Goal: Task Accomplishment & Management: Use online tool/utility

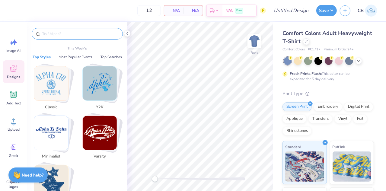
click at [87, 32] on input "text" at bounding box center [80, 34] width 77 height 6
click at [62, 69] on img "Stack Card Button Classic" at bounding box center [51, 83] width 34 height 34
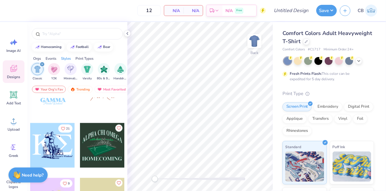
scroll to position [1843, 0]
click at [42, 65] on icon "filter for Classic" at bounding box center [42, 64] width 2 height 2
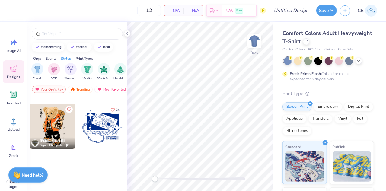
scroll to position [763, 0]
click at [36, 58] on div "Orgs" at bounding box center [37, 58] width 8 height 5
click at [37, 57] on div "Orgs" at bounding box center [37, 58] width 8 height 5
click at [56, 71] on img "filter for Fraternity" at bounding box center [54, 68] width 7 height 7
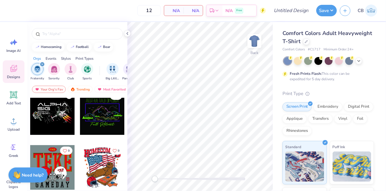
scroll to position [1402, 0]
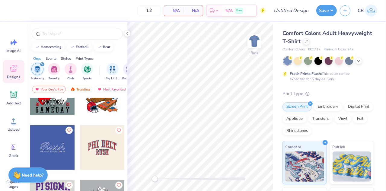
click at [101, 145] on div at bounding box center [102, 147] width 45 height 45
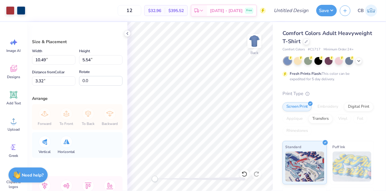
type input "10.49"
type input "5.54"
type input "3.32"
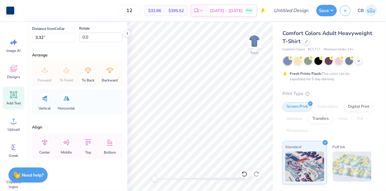
click at [15, 95] on icon at bounding box center [14, 95] width 6 height 6
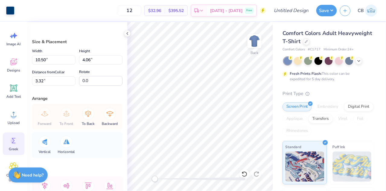
scroll to position [7, 0]
type input "10.31"
type input "3.82"
type input "3.41"
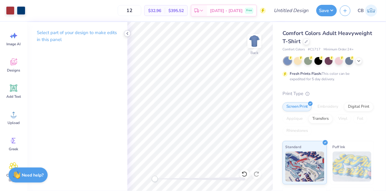
click at [127, 35] on icon at bounding box center [127, 33] width 5 height 5
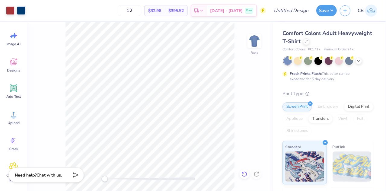
click at [243, 177] on icon at bounding box center [245, 174] width 6 height 6
click at [244, 174] on icon at bounding box center [245, 174] width 6 height 6
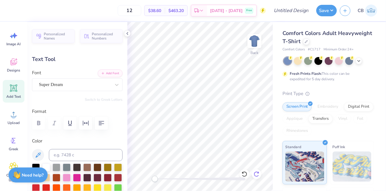
click at [255, 172] on icon at bounding box center [257, 174] width 6 height 6
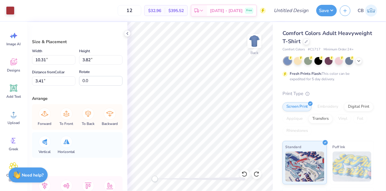
type input "10.50"
type input "4.06"
type input "3.32"
click at [257, 54] on div at bounding box center [255, 41] width 28 height 28
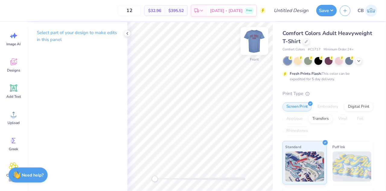
click at [253, 40] on img at bounding box center [254, 41] width 24 height 24
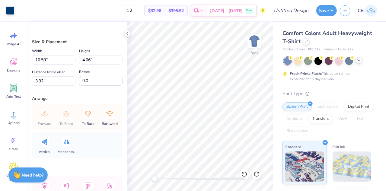
click at [358, 62] on icon at bounding box center [359, 60] width 5 height 5
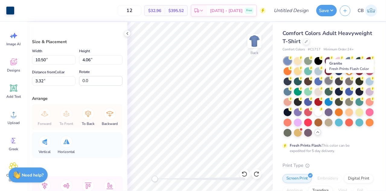
click at [333, 80] on div at bounding box center [329, 81] width 8 height 8
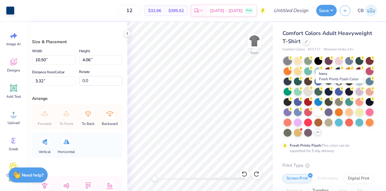
click at [312, 90] on div at bounding box center [308, 91] width 8 height 8
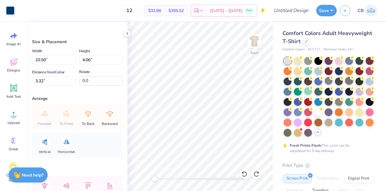
click at [345, 85] on div at bounding box center [349, 81] width 8 height 8
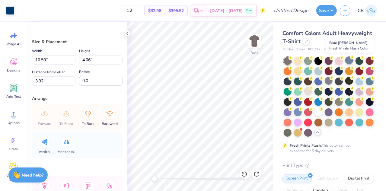
click at [349, 60] on div at bounding box center [349, 60] width 8 height 8
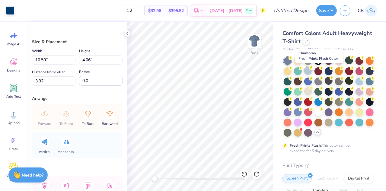
click at [312, 72] on div at bounding box center [308, 71] width 8 height 8
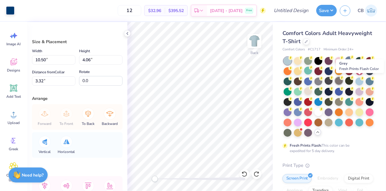
click at [343, 82] on div at bounding box center [339, 81] width 8 height 8
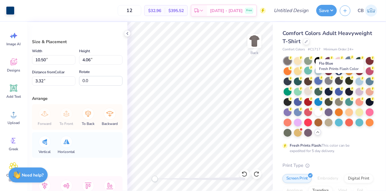
click at [322, 81] on div at bounding box center [319, 81] width 8 height 8
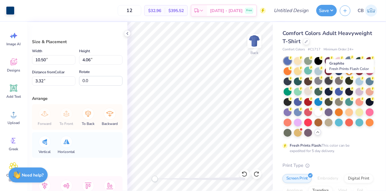
click at [333, 81] on div at bounding box center [329, 81] width 8 height 8
click at [343, 82] on div at bounding box center [339, 81] width 8 height 8
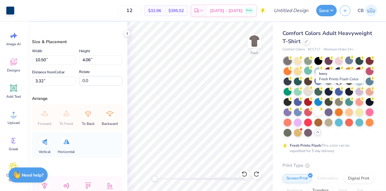
click at [312, 91] on div at bounding box center [308, 91] width 8 height 8
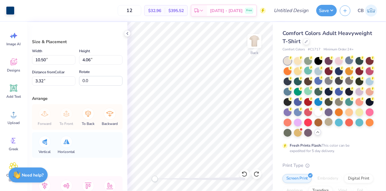
click at [325, 126] on div at bounding box center [329, 122] width 8 height 8
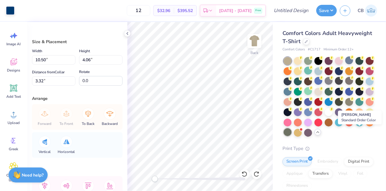
click at [292, 132] on div at bounding box center [288, 132] width 8 height 8
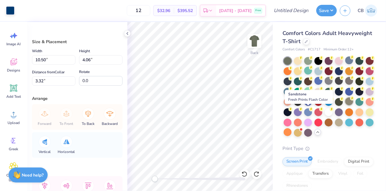
click at [345, 105] on div at bounding box center [349, 102] width 8 height 8
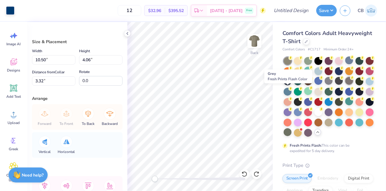
click at [345, 85] on div at bounding box center [349, 81] width 8 height 8
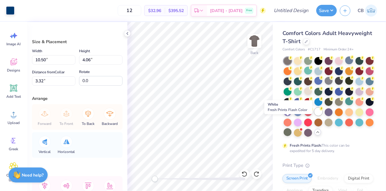
click at [315, 116] on div at bounding box center [319, 112] width 8 height 8
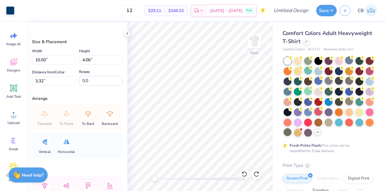
type input "10.50"
type input "4.06"
type input "3.32"
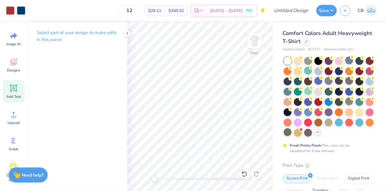
click at [12, 93] on div "Add Text" at bounding box center [14, 91] width 22 height 23
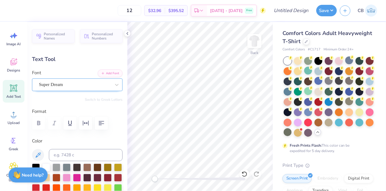
click at [93, 84] on div "Super Dream" at bounding box center [74, 84] width 73 height 9
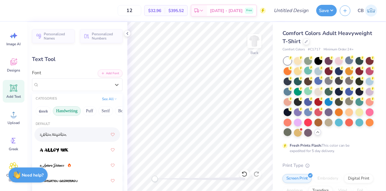
click at [71, 111] on button "Handwriting" at bounding box center [67, 111] width 28 height 10
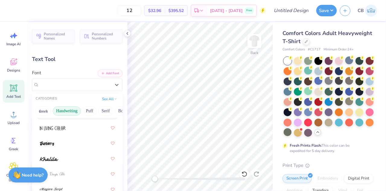
scroll to position [146, 0]
click at [105, 108] on button "Serif" at bounding box center [105, 111] width 15 height 10
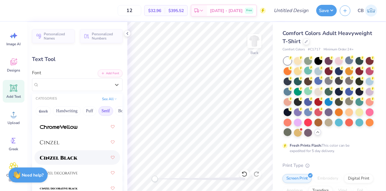
click at [71, 155] on span at bounding box center [59, 158] width 38 height 6
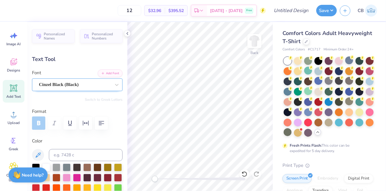
click at [89, 82] on div "Cinzel Black (Black)" at bounding box center [74, 84] width 73 height 9
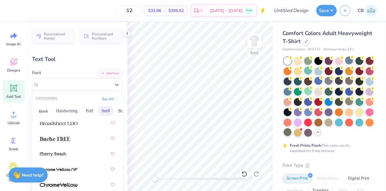
scroll to position [88, 0]
click at [72, 142] on div at bounding box center [77, 138] width 75 height 11
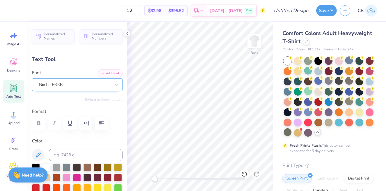
click at [73, 84] on div "Buche FREE" at bounding box center [74, 84] width 73 height 9
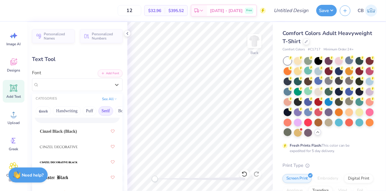
scroll to position [173, 0]
click at [74, 133] on span "Cinzel Black (Black)" at bounding box center [58, 131] width 37 height 6
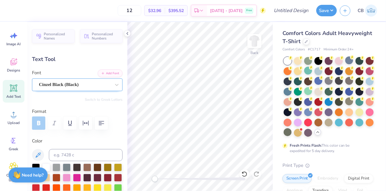
click at [75, 88] on div "Cinzel Black (Black)" at bounding box center [74, 84] width 73 height 9
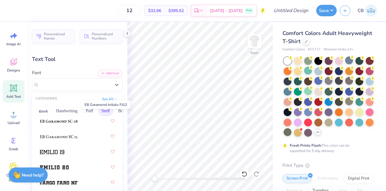
scroll to position [646, 0]
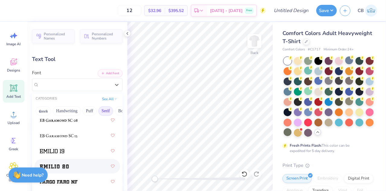
click at [66, 167] on img at bounding box center [54, 167] width 29 height 4
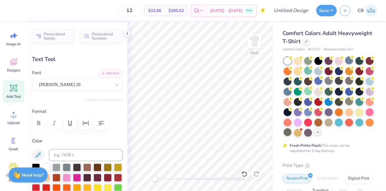
scroll to position [5, 1]
type textarea "T"
type textarea "Alpha sig"
type input "14.17"
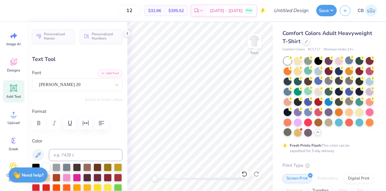
type input "1.93"
type input "11.53"
type input "11.69"
type input "1.59"
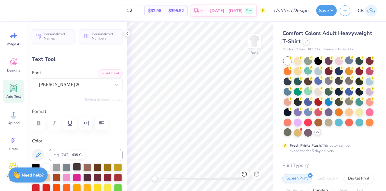
click at [77, 168] on div at bounding box center [77, 167] width 8 height 8
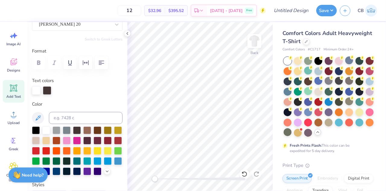
scroll to position [5, 1]
click at [34, 131] on div at bounding box center [36, 130] width 8 height 8
click at [39, 132] on div at bounding box center [36, 130] width 8 height 8
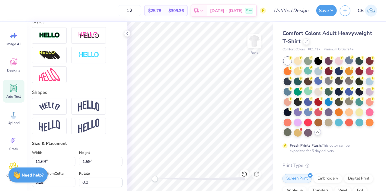
scroll to position [201, 0]
click at [91, 112] on img at bounding box center [88, 105] width 21 height 11
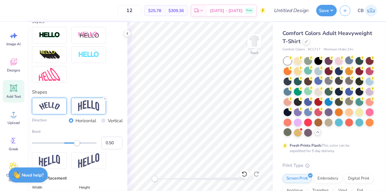
click at [50, 110] on img at bounding box center [49, 106] width 21 height 8
type input "0.29"
drag, startPoint x: 77, startPoint y: 154, endPoint x: 71, endPoint y: 155, distance: 6.1
click at [71, 146] on div "Accessibility label" at bounding box center [70, 143] width 6 height 6
type input "0.43"
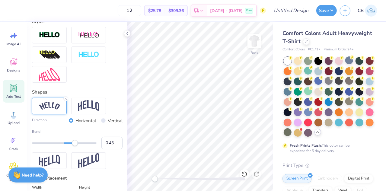
drag, startPoint x: 71, startPoint y: 155, endPoint x: 75, endPoint y: 155, distance: 4.2
click at [75, 146] on div "Accessibility label" at bounding box center [75, 143] width 6 height 6
type input "0.03"
drag, startPoint x: 75, startPoint y: 155, endPoint x: 63, endPoint y: 156, distance: 12.2
click at [63, 149] on div "Bend 0.03" at bounding box center [77, 139] width 91 height 21
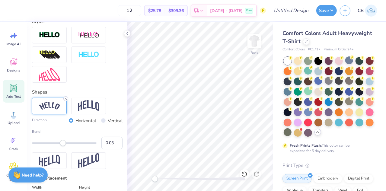
click at [65, 100] on line at bounding box center [66, 99] width 2 height 2
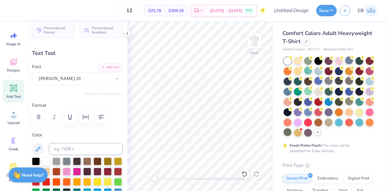
scroll to position [0, 0]
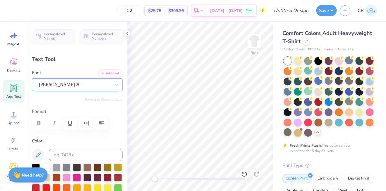
click at [97, 84] on div "Emilio 20" at bounding box center [74, 84] width 73 height 9
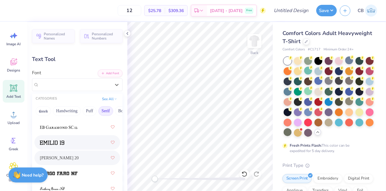
scroll to position [659, 0]
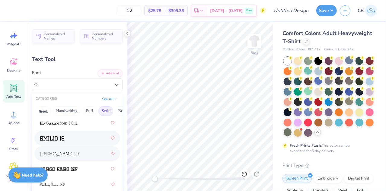
click at [71, 135] on div at bounding box center [77, 138] width 75 height 11
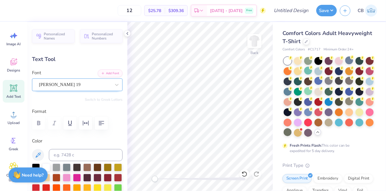
click at [74, 89] on div "Emilio 19" at bounding box center [74, 84] width 73 height 9
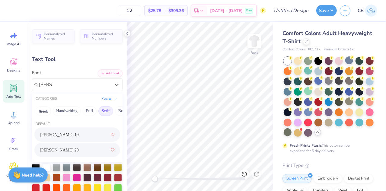
click at [62, 150] on span "Emilio 20" at bounding box center [59, 150] width 39 height 6
type input "emilio"
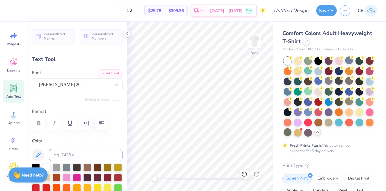
click at [18, 90] on icon at bounding box center [13, 88] width 9 height 9
type input "5.59"
type input "1.62"
type input "11.69"
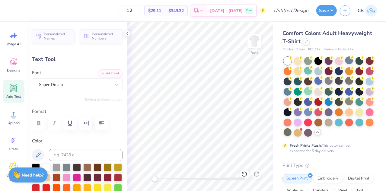
type textarea "T"
type textarea "1845"
click at [85, 84] on div "Super Dream" at bounding box center [74, 84] width 73 height 9
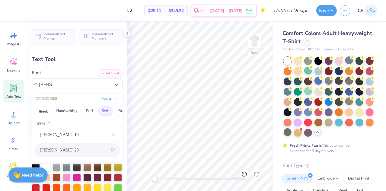
click at [60, 148] on span "Emilio 20" at bounding box center [59, 150] width 39 height 6
type input "emilio"
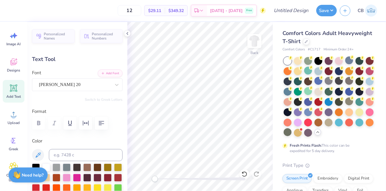
scroll to position [54, 0]
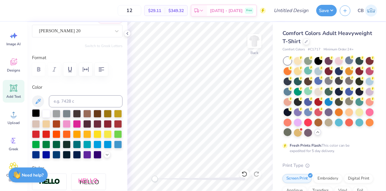
click at [38, 111] on div at bounding box center [36, 113] width 8 height 8
type input "6.26"
type input "2.12"
type input "11.44"
type input "3.13"
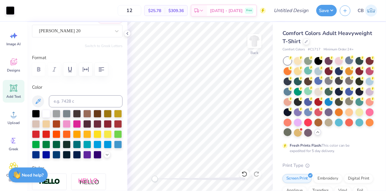
type input "1.06"
type input "6.93"
type input "11.69"
type input "1.59"
type input "4.81"
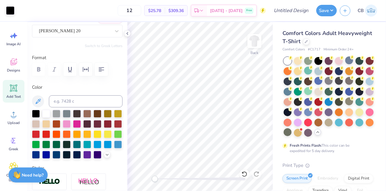
type input "12.53"
type input "1.71"
type input "3.13"
type input "1.06"
type input "8.34"
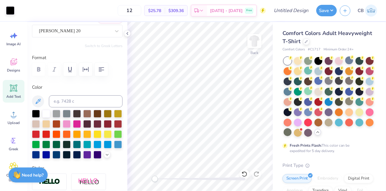
click at [287, 17] on div "Design Title" at bounding box center [291, 10] width 44 height 21
click at [284, 14] on input "Design Title" at bounding box center [299, 11] width 30 height 12
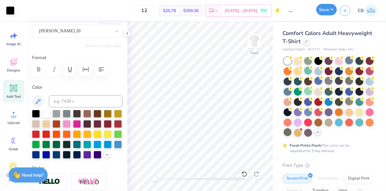
click at [321, 13] on button "Save" at bounding box center [326, 9] width 21 height 11
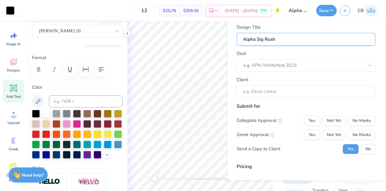
click at [284, 41] on input "Alpha Sig Rush" at bounding box center [306, 39] width 139 height 13
type input "Alpha Sig Rus"
type input "Alpha Sig Ru"
type input "Alpha Sig"
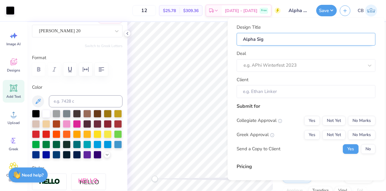
type input "Alpha Si"
type input "Alpha Sig"
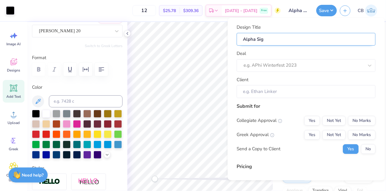
type input "Alpha Sig"
type input "Alpha Sig M"
type input "Alpha Sig MM"
type input "Alpha Sig M"
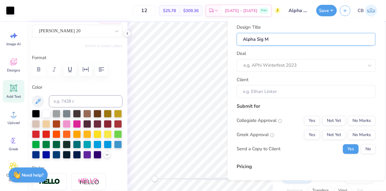
type input "Alpha Sig Me"
type input "Alpha Sig Mer"
type input "Alpha Sig Me"
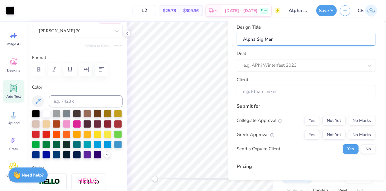
type input "Alpha Sig Me"
type input "Alpha Sig M"
type input "Alpha Sig"
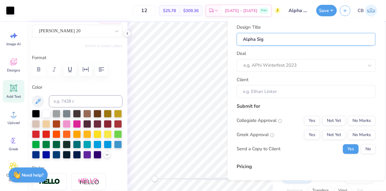
type input "Alpha Sig F"
type input "Alpha Sig Fa"
type input "Alpha Sig Fal"
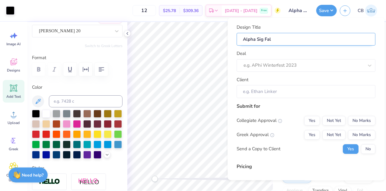
type input "Alpha Sig Fall"
type input "Alpha Sig Fall M"
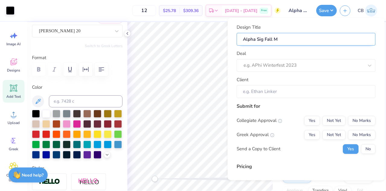
type input "Alpha Sig Fall Me"
type input "Alpha Sig Fall Mer"
type input "Alpha Sig Fall Merh"
type input "Alpha Sig Fall Mer"
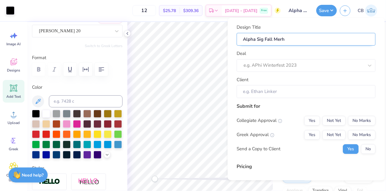
type input "Alpha Sig Fall Mer"
type input "Alpha Sig Fall Merc"
type input "Alpha Sig Fall Merch"
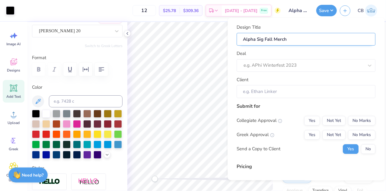
type input "Alpha Sig Fall Merch"
type input "Alpha Sig Fall Merch 2"
type input "Alpha Sig Fall Merch 20"
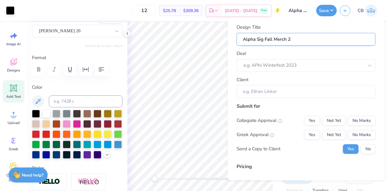
type input "Alpha Sig Fall Merch 20"
type input "Alpha Sig Fall Merch 202"
type input "Alpha Sig Fall Merch 2025"
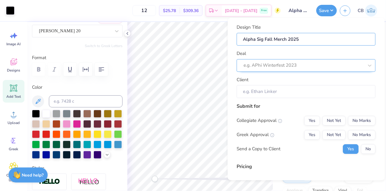
type input "Alpha Sig Fall Merch 2025"
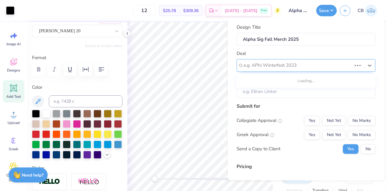
click at [276, 67] on div at bounding box center [298, 66] width 108 height 8
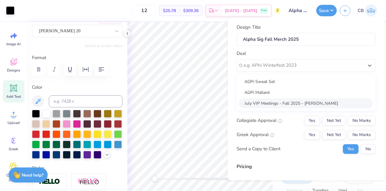
click at [272, 104] on div "July VIP Meetings - Fall 2025 - Cameron Bliss" at bounding box center [306, 103] width 134 height 10
type input "Cameron Bliss"
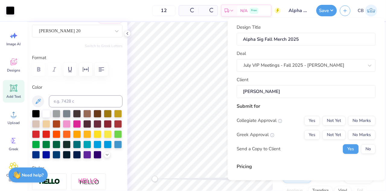
type input "$37.07"
click at [280, 91] on input "Cameron Bliss" at bounding box center [306, 91] width 139 height 13
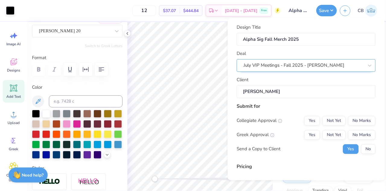
click at [297, 67] on div "July VIP Meetings - Fall 2025 - Cameron Bliss" at bounding box center [303, 65] width 121 height 9
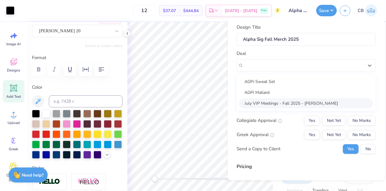
click at [266, 103] on div "July VIP Meetings - Fall 2025 - Cameron Bliss" at bounding box center [306, 103] width 134 height 10
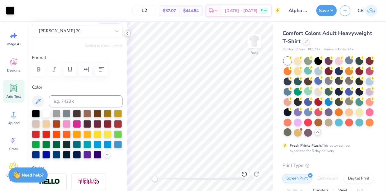
click at [127, 33] on polyline at bounding box center [127, 33] width 1 height 2
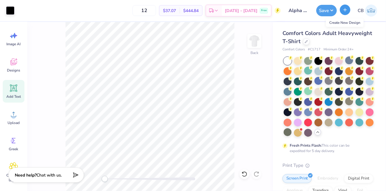
click at [348, 11] on button "button" at bounding box center [345, 10] width 11 height 11
click at [345, 9] on icon "button" at bounding box center [345, 9] width 5 height 5
click at [371, 8] on img at bounding box center [371, 11] width 12 height 12
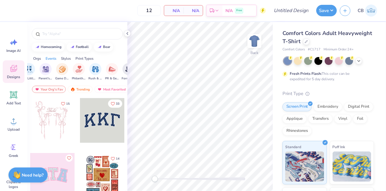
scroll to position [0, 80]
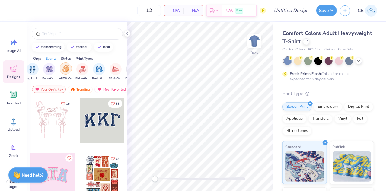
click at [65, 70] on img "filter for Game Day" at bounding box center [66, 68] width 7 height 7
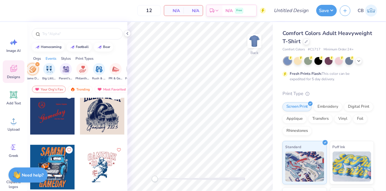
scroll to position [137, 0]
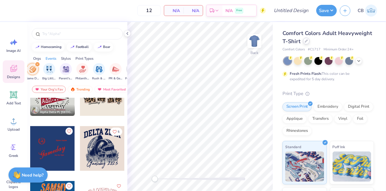
click at [308, 41] on icon at bounding box center [306, 41] width 3 height 3
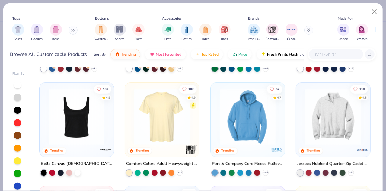
scroll to position [299, 0]
click at [131, 104] on img at bounding box center [100, 117] width 62 height 56
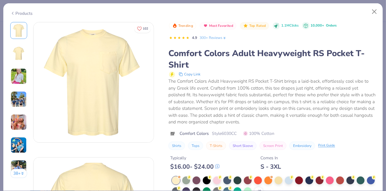
click at [125, 95] on img at bounding box center [94, 82] width 120 height 120
click at [373, 14] on button "Close" at bounding box center [374, 11] width 11 height 11
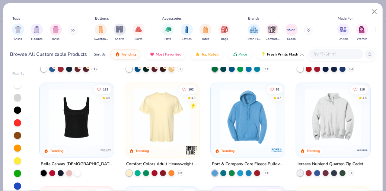
click at [188, 150] on img at bounding box center [191, 150] width 12 height 12
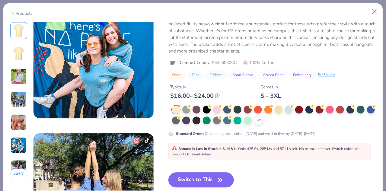
scroll to position [747, 0]
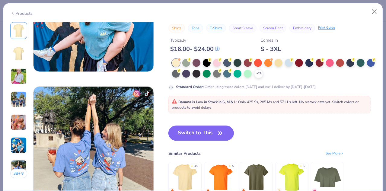
click at [210, 139] on button "Switch to This" at bounding box center [201, 133] width 66 height 15
click at [263, 71] on div "+ 22" at bounding box center [258, 73] width 9 height 9
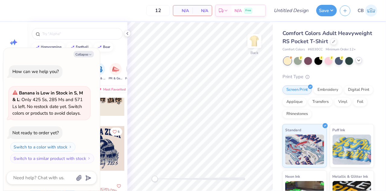
click at [358, 63] on icon at bounding box center [359, 60] width 5 height 5
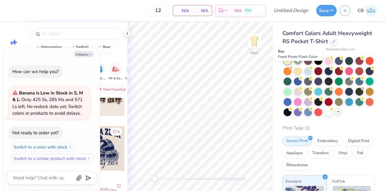
click at [300, 64] on div at bounding box center [298, 60] width 8 height 8
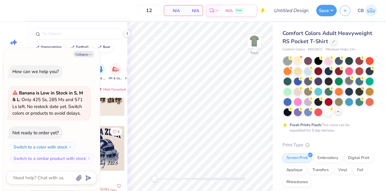
click at [345, 85] on div at bounding box center [349, 81] width 8 height 8
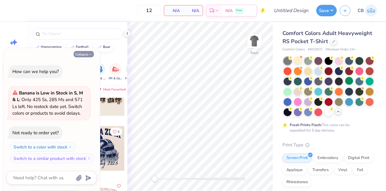
click at [86, 54] on button "Collapse" at bounding box center [84, 54] width 20 height 6
type textarea "x"
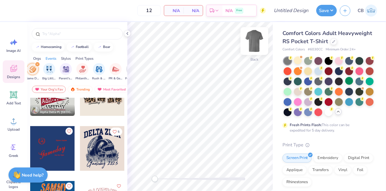
click at [257, 42] on img at bounding box center [254, 41] width 24 height 24
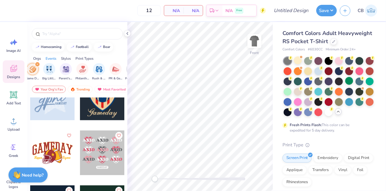
scroll to position [879, 0]
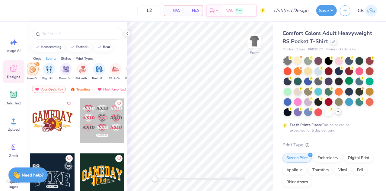
click at [69, 111] on div at bounding box center [52, 120] width 45 height 45
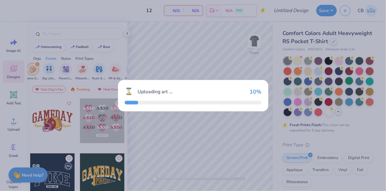
scroll to position [914, 0]
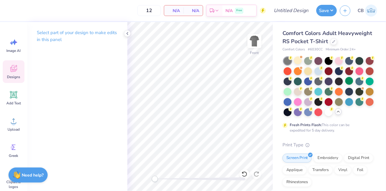
click at [14, 71] on icon at bounding box center [14, 69] width 6 height 5
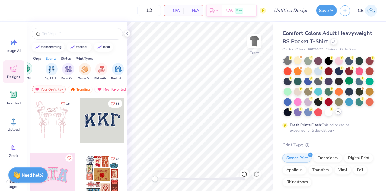
scroll to position [0, 74]
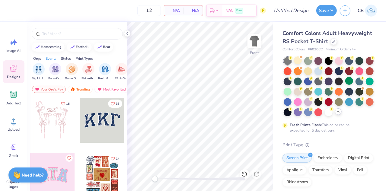
click at [86, 75] on div "Philanthropy" at bounding box center [89, 72] width 14 height 18
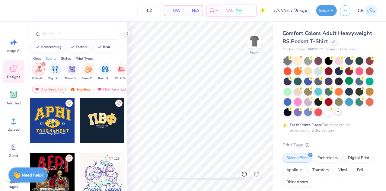
click at [44, 64] on div "filter for Philanthropy" at bounding box center [43, 64] width 5 height 5
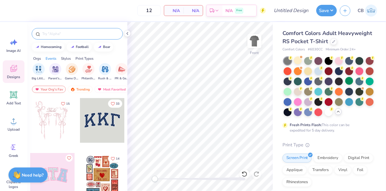
click at [62, 30] on div at bounding box center [77, 33] width 91 height 11
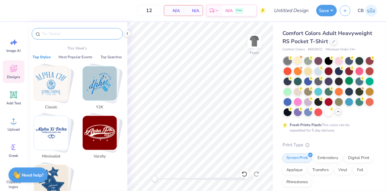
click at [60, 33] on input "text" at bounding box center [80, 34] width 77 height 6
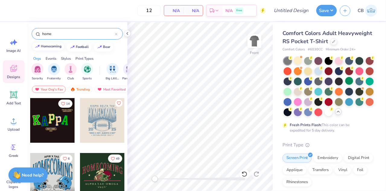
click at [47, 48] on div "homecoming" at bounding box center [51, 46] width 21 height 3
type input "homecoming"
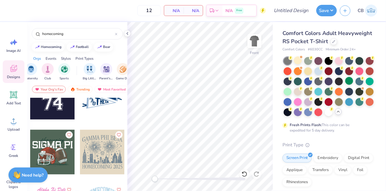
scroll to position [274, 0]
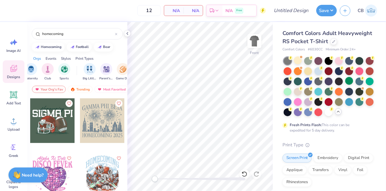
click at [98, 175] on div at bounding box center [102, 175] width 45 height 45
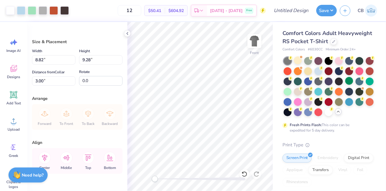
click at [275, 61] on div "Comfort Colors Adult Heavyweight RS Pocket T-Shirt Comfort Colors # 6030CC Mini…" at bounding box center [329, 175] width 113 height 307
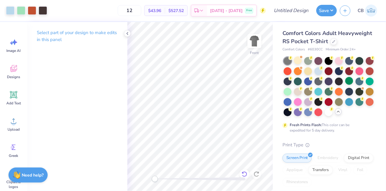
click at [245, 173] on icon at bounding box center [245, 174] width 6 height 6
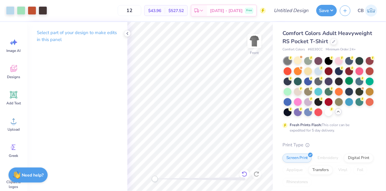
click at [245, 173] on icon at bounding box center [245, 174] width 6 height 6
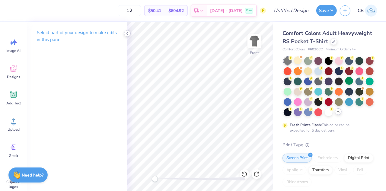
click at [126, 33] on icon at bounding box center [127, 33] width 5 height 5
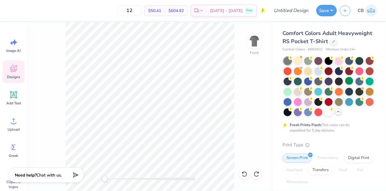
click at [11, 76] on span "Designs" at bounding box center [13, 77] width 13 height 5
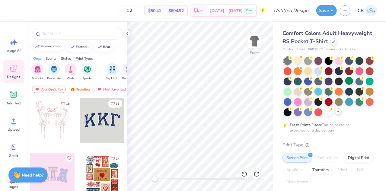
click at [46, 47] on div "homecoming" at bounding box center [51, 46] width 21 height 3
type input "homecoming"
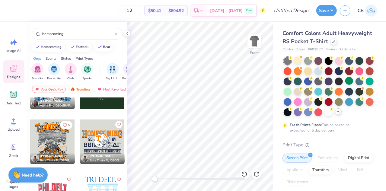
click at [87, 133] on div at bounding box center [102, 142] width 45 height 45
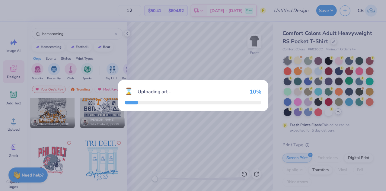
scroll to position [125, 0]
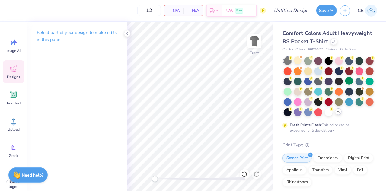
click at [12, 66] on icon at bounding box center [13, 68] width 7 height 7
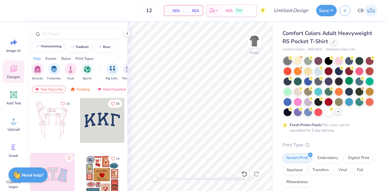
click at [48, 47] on div "homecoming" at bounding box center [51, 46] width 21 height 3
type input "homecoming"
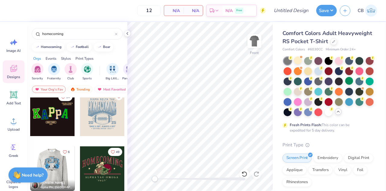
scroll to position [0, 0]
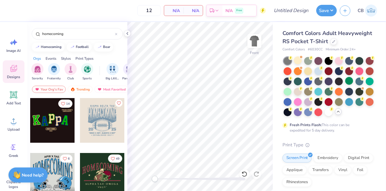
click at [100, 130] on div at bounding box center [102, 120] width 45 height 45
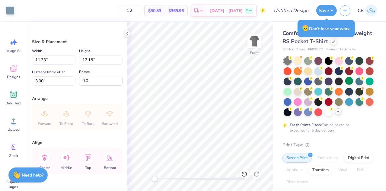
click at [275, 110] on div "Comfort Colors Adult Heavyweight RS Pocket T-Shirt Comfort Colors # 6030CC Mini…" at bounding box center [329, 175] width 113 height 307
type input "12.35"
type input "13.25"
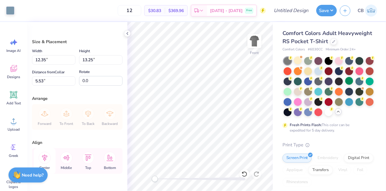
click at [43, 159] on icon at bounding box center [44, 158] width 5 height 7
click at [68, 43] on div "Size & Placement" at bounding box center [77, 42] width 91 height 6
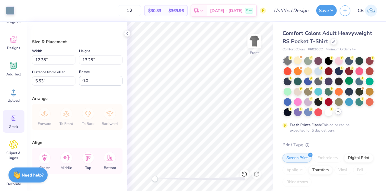
scroll to position [27, 0]
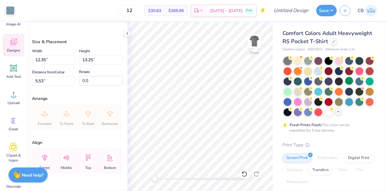
click at [11, 46] on icon at bounding box center [13, 41] width 9 height 9
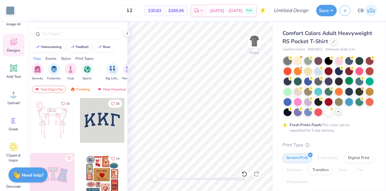
scroll to position [3, 0]
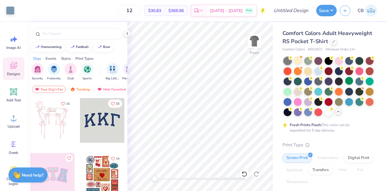
click at [11, 46] on span "Image AI" at bounding box center [14, 47] width 14 height 5
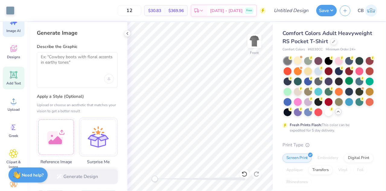
scroll to position [25, 0]
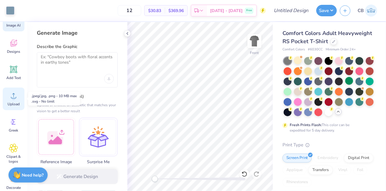
click at [9, 94] on icon at bounding box center [13, 95] width 9 height 9
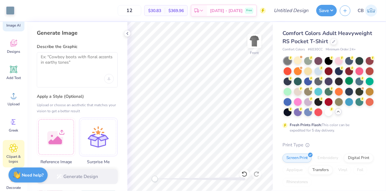
click at [9, 148] on icon at bounding box center [13, 148] width 8 height 8
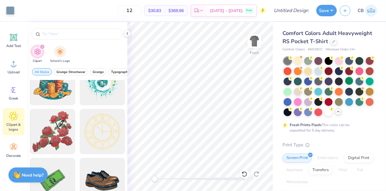
scroll to position [69, 0]
click at [9, 151] on icon at bounding box center [13, 147] width 9 height 9
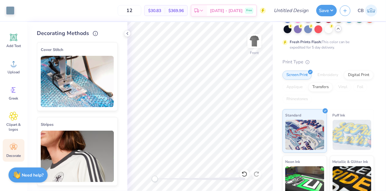
scroll to position [144, 0]
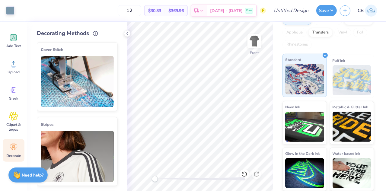
click at [304, 95] on img at bounding box center [304, 79] width 39 height 30
click at [302, 89] on img at bounding box center [304, 79] width 39 height 30
click at [127, 35] on icon at bounding box center [127, 33] width 5 height 5
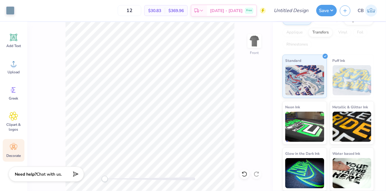
click at [34, 177] on strong "Need help?" at bounding box center [26, 175] width 22 height 6
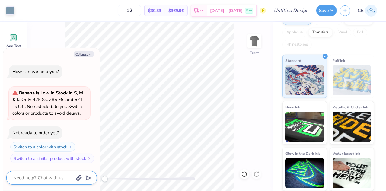
click at [34, 177] on textarea at bounding box center [43, 178] width 61 height 8
type textarea "x"
type textarea "H"
type textarea "x"
type textarea "Hi"
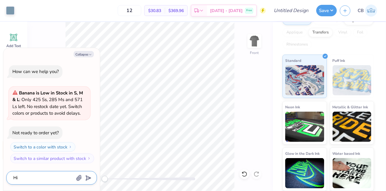
type textarea "x"
type textarea "Hi"
type textarea "x"
type textarea "Hi n"
type textarea "x"
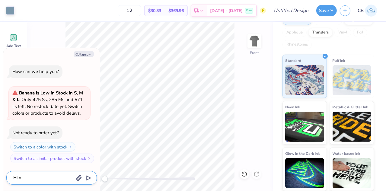
type textarea "Hi no"
type textarea "x"
type textarea "Hi not"
type textarea "x"
type textarea "Hi not"
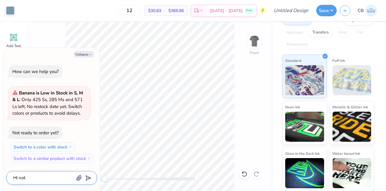
type textarea "x"
type textarea "Hi not su"
type textarea "x"
type textarea "Hi not sur"
type textarea "x"
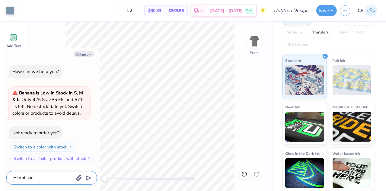
type textarea "Hi not sure"
type textarea "x"
type textarea "Hi not sure"
type textarea "x"
type textarea "Hi not sure h"
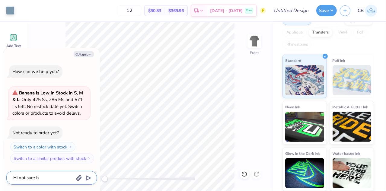
type textarea "x"
type textarea "Hi not sure ho"
type textarea "x"
type textarea "Hi not sure how"
type textarea "x"
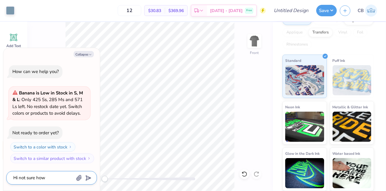
type textarea "Hi not sure how"
type textarea "x"
type textarea "Hi not sure how t"
type textarea "x"
type textarea "Hi not sure how to"
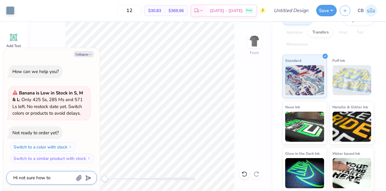
type textarea "x"
type textarea "Hi not sure how to"
type textarea "x"
type textarea "Hi not sure how to e"
type textarea "x"
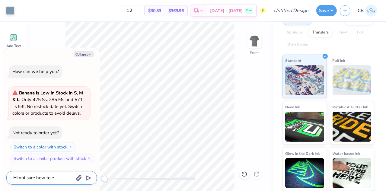
type textarea "Hi not sure how to ed"
type textarea "x"
type textarea "Hi not sure how to edi"
type textarea "x"
type textarea "Hi not sure how to edit"
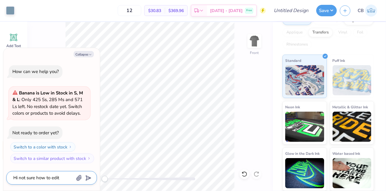
type textarea "x"
type textarea "Hi not sure how to edit t"
type textarea "x"
type textarea "Hi not sure how to edit th"
type textarea "x"
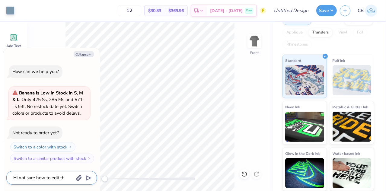
type textarea "Hi not sure how to edit the"
type textarea "x"
type textarea "Hi not sure how to edit the"
type textarea "x"
type textarea "Hi not sure how to edit the c"
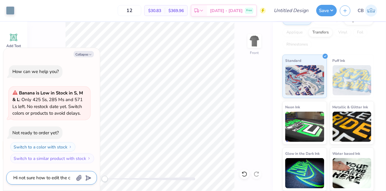
type textarea "x"
type textarea "Hi not sure how to edit the co"
type textarea "x"
type textarea "Hi not sure how to edit the coo"
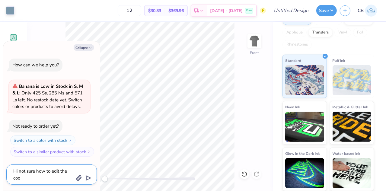
type textarea "x"
type textarea "Hi not sure how to edit the co"
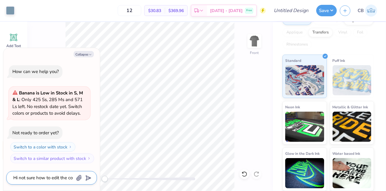
type textarea "x"
type textarea "Hi not sure how to edit the col"
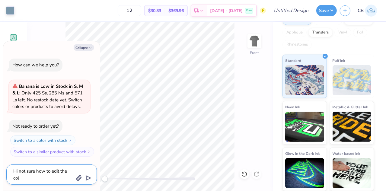
type textarea "x"
type textarea "Hi not sure how to edit the color"
type textarea "x"
type textarea "Hi not sure how to edit the color"
type textarea "x"
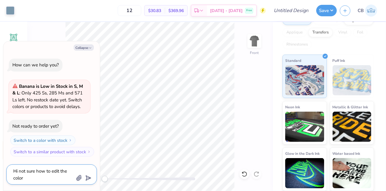
type textarea "Hi not sure how to edit the color o"
type textarea "x"
type textarea "Hi not sure how to edit the color of"
type textarea "x"
type textarea "Hi not sure how to edit the color of"
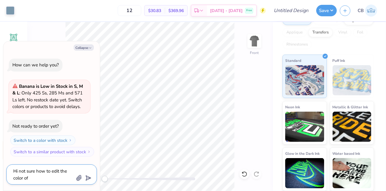
type textarea "x"
type textarea "Hi not sure how to edit the color of m"
type textarea "x"
type textarea "Hi not sure how to edit the color of my"
type textarea "x"
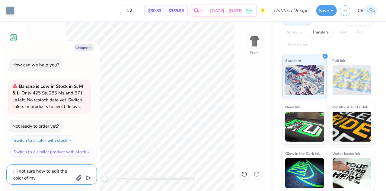
type textarea "Hi not sure how to edit the color of my"
type textarea "x"
type textarea "Hi not sure how to edit the color of my d"
type textarea "x"
type textarea "Hi not sure how to edit the color of my de"
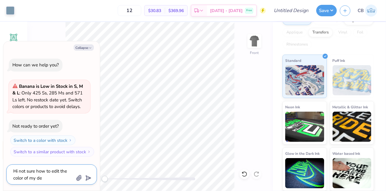
type textarea "x"
type textarea "Hi not sure how to edit the color of my des"
type textarea "x"
type textarea "Hi not sure how to edit the color of my desi"
type textarea "x"
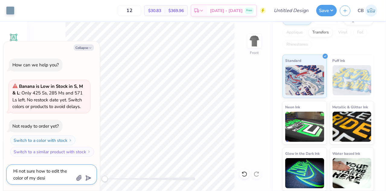
type textarea "Hi not sure how to edit the color of my desig"
type textarea "x"
type textarea "Hi not sure how to edit the color of my design"
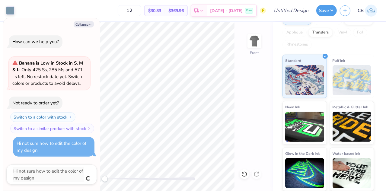
type textarea "x"
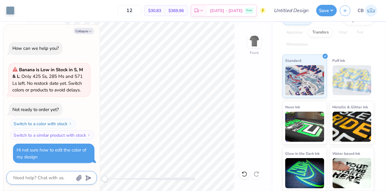
drag, startPoint x: 47, startPoint y: 152, endPoint x: 33, endPoint y: 177, distance: 27.9
click at [33, 177] on textarea at bounding box center [43, 178] width 61 height 8
click at [87, 35] on div "Collapse How can we help you? Banana is Low in [PERSON_NAME] in S, M & L : Only…" at bounding box center [51, 108] width 97 height 166
click at [84, 30] on button "Collapse" at bounding box center [84, 31] width 20 height 6
type textarea "x"
